Goal: Navigation & Orientation: Find specific page/section

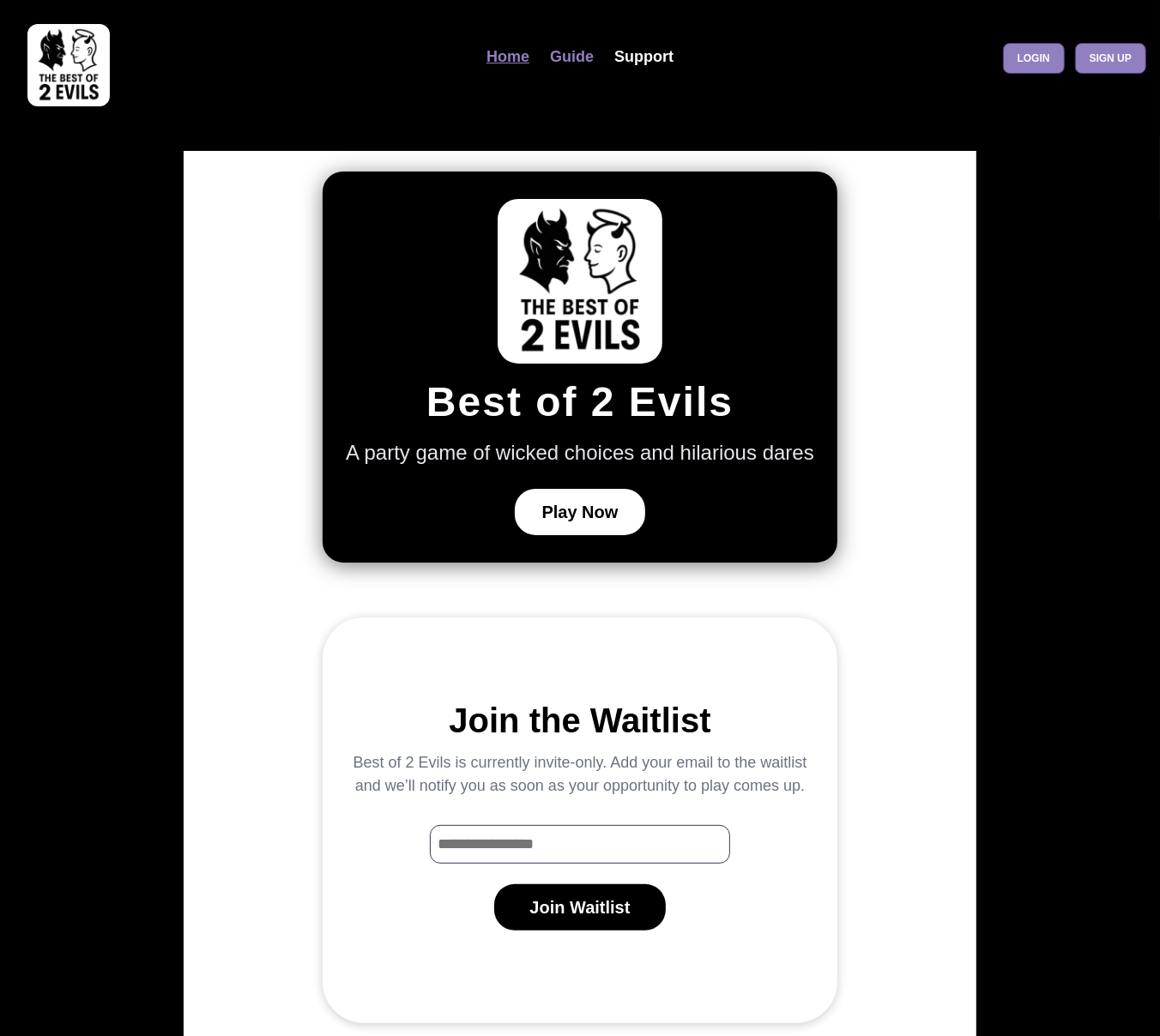
click at [583, 61] on link "Guide" at bounding box center [571, 57] width 64 height 37
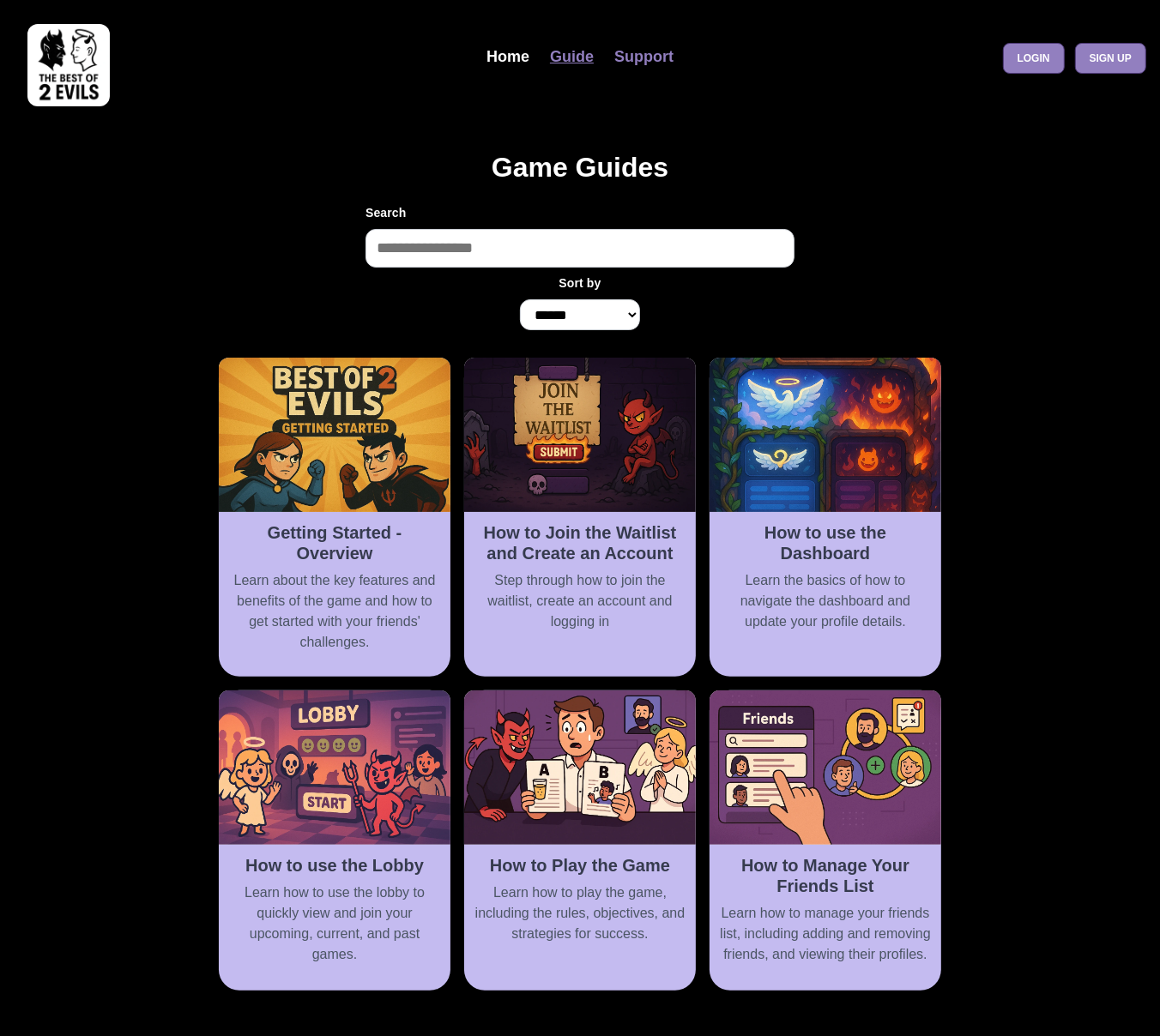
click at [647, 60] on link "Support" at bounding box center [644, 57] width 80 height 37
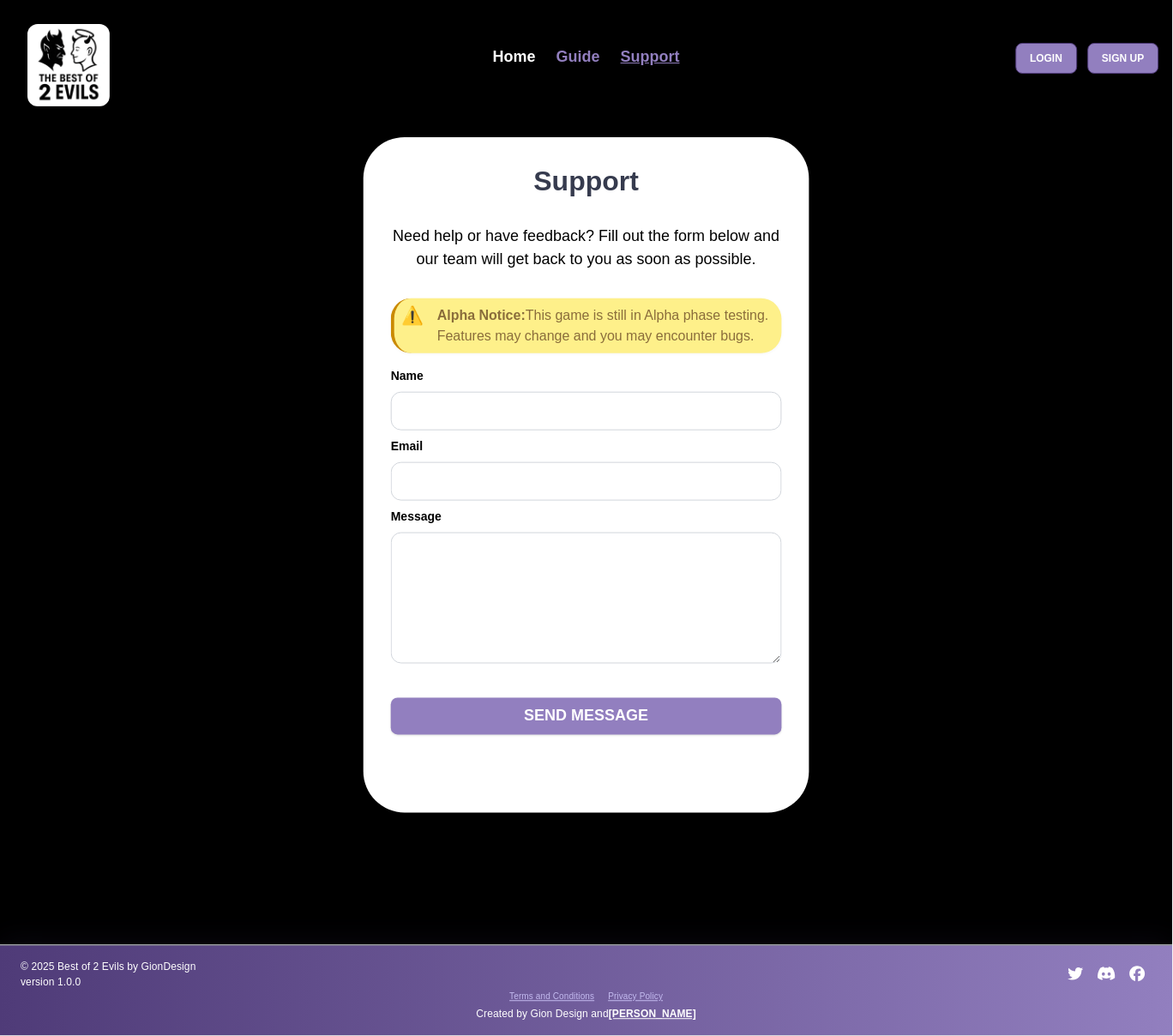
click at [592, 63] on link "Guide" at bounding box center [578, 57] width 64 height 37
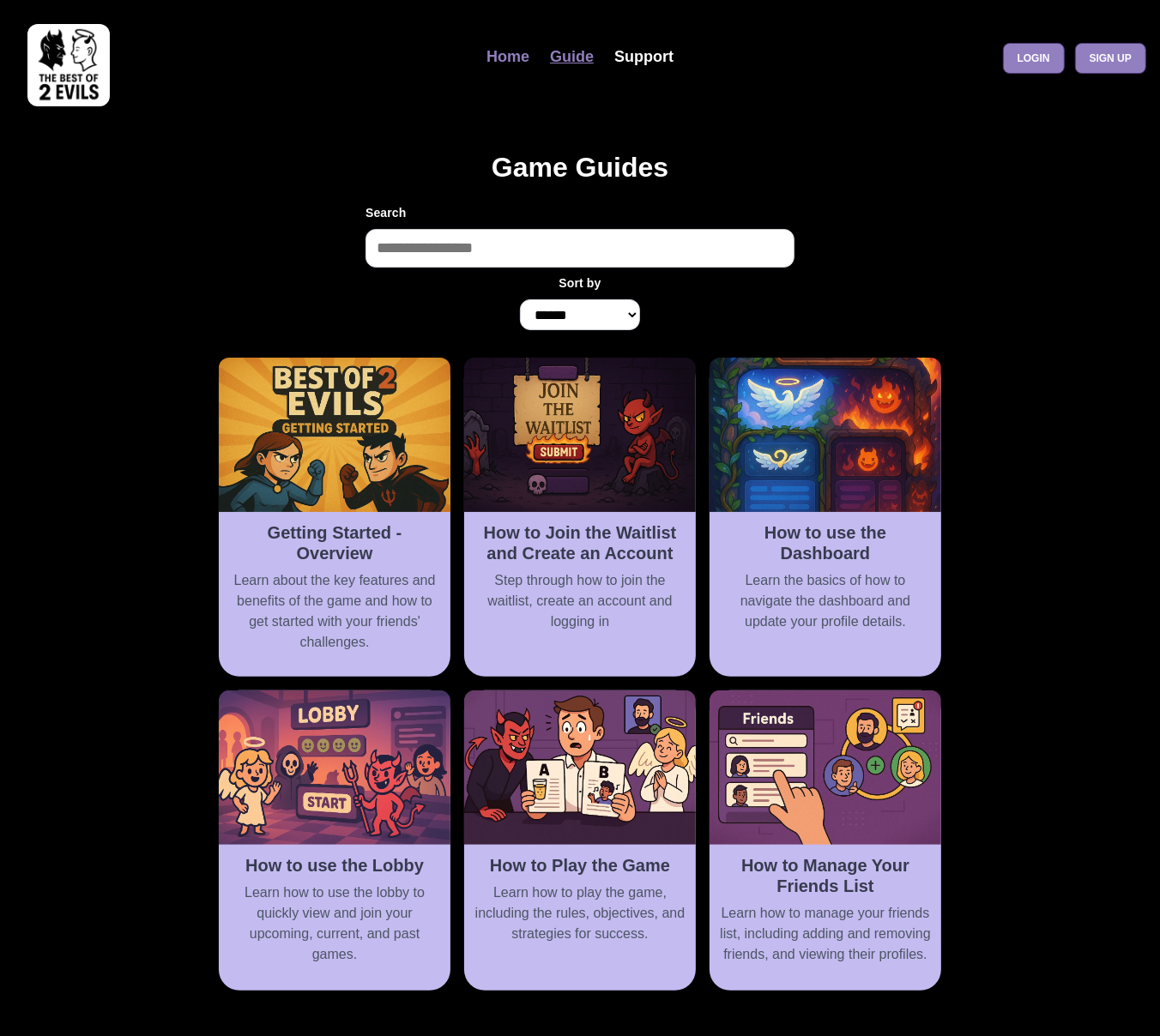
click at [510, 55] on link "Home" at bounding box center [508, 57] width 63 height 37
